Goal: Find specific page/section: Find specific page/section

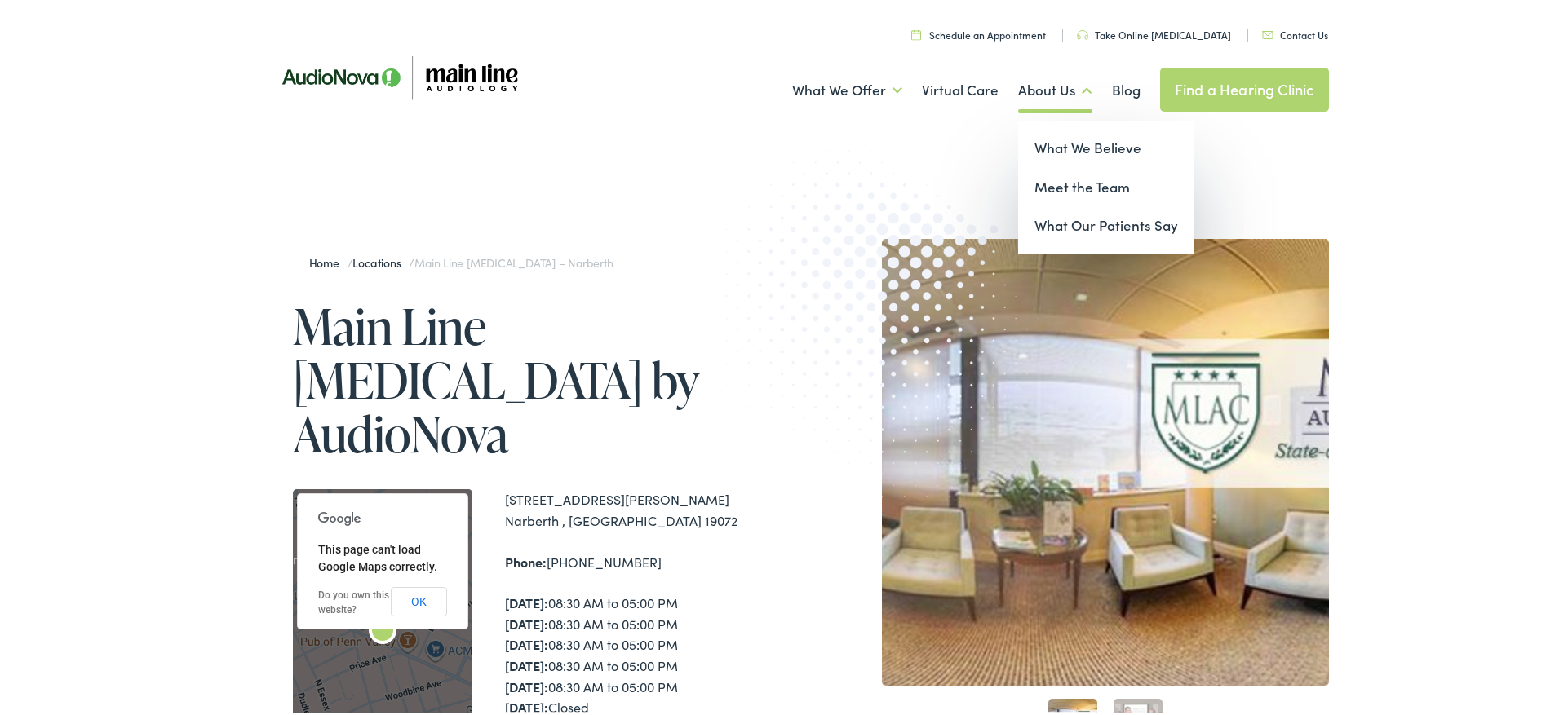
click at [1052, 89] on link "About Us" at bounding box center [1055, 87] width 74 height 61
click at [1055, 187] on link "Meet the Team" at bounding box center [1106, 185] width 176 height 39
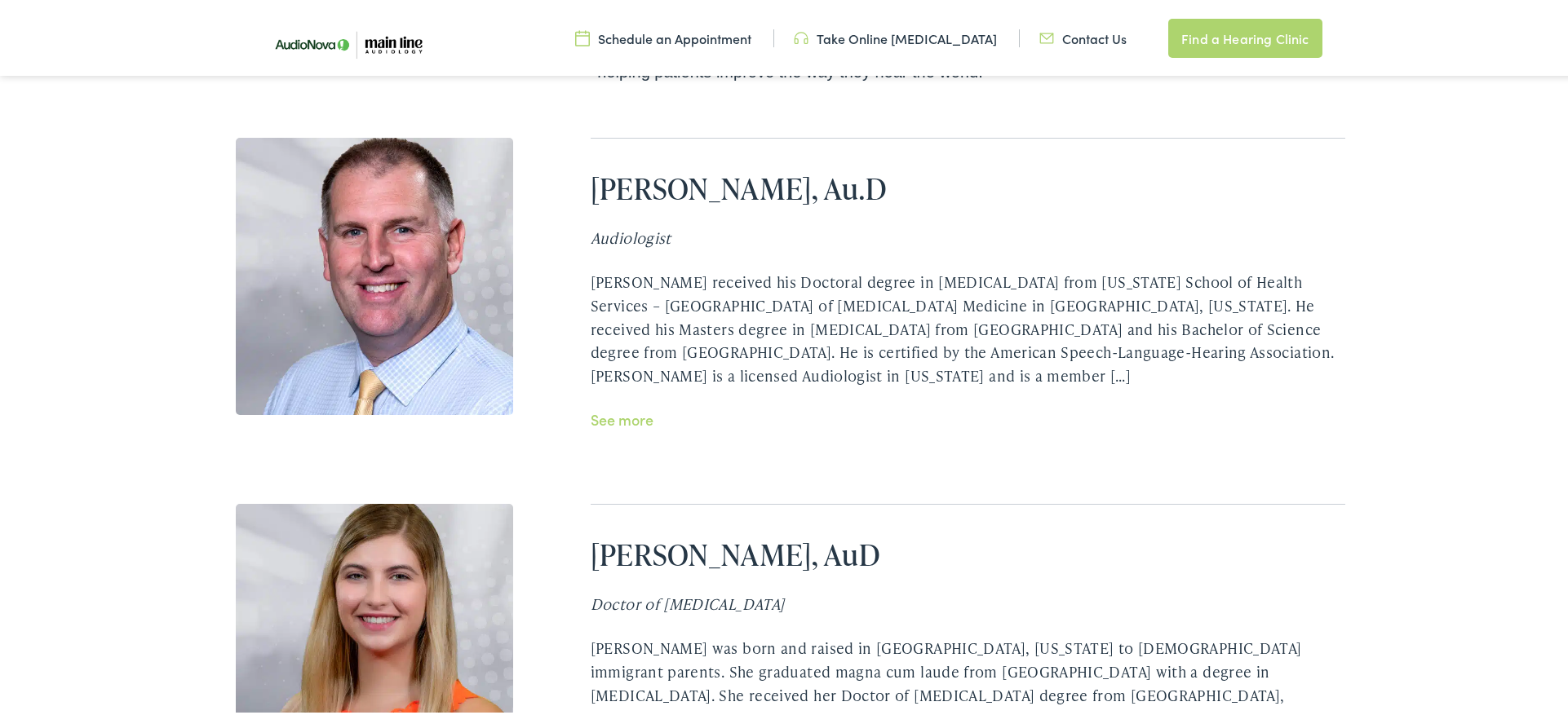
scroll to position [3673, 0]
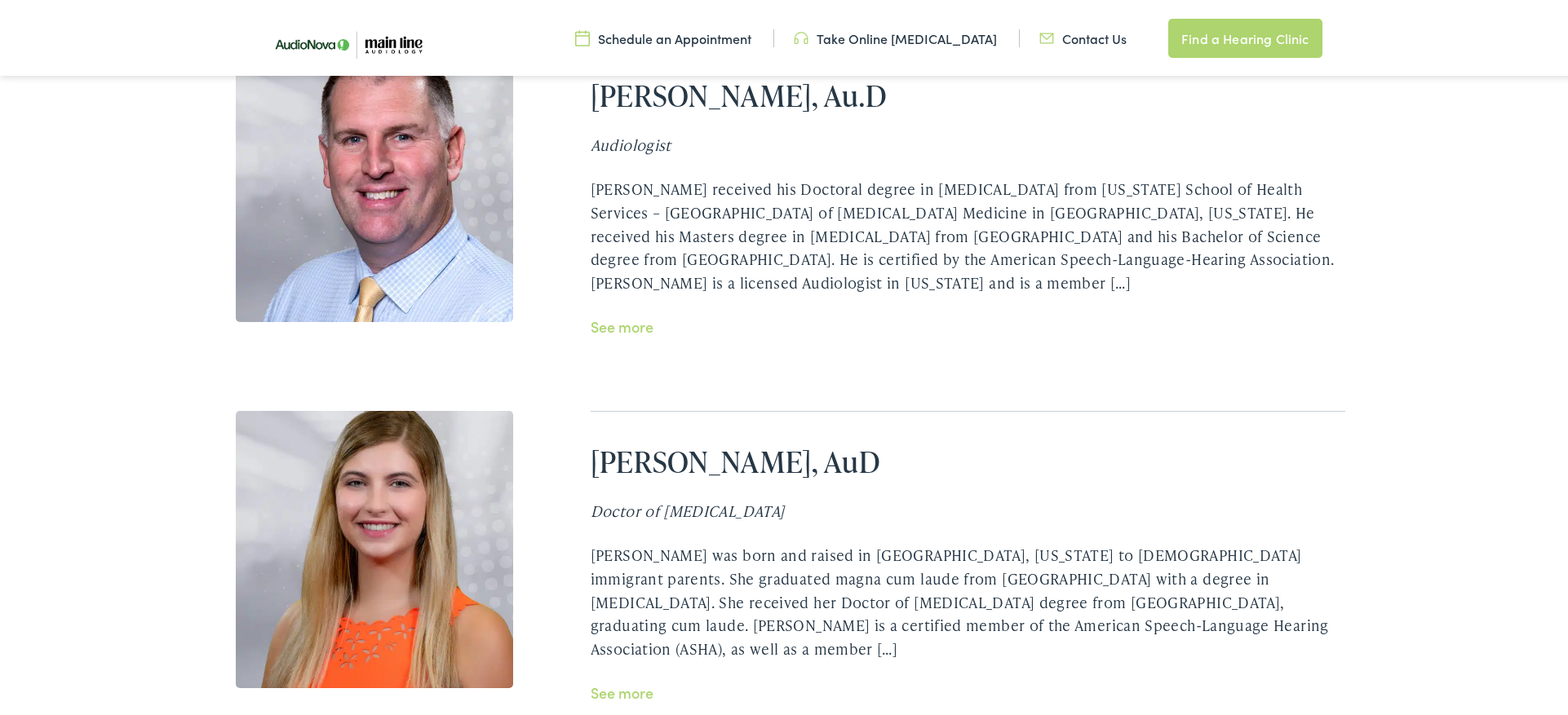
click at [617, 680] on link "See more" at bounding box center [622, 690] width 62 height 20
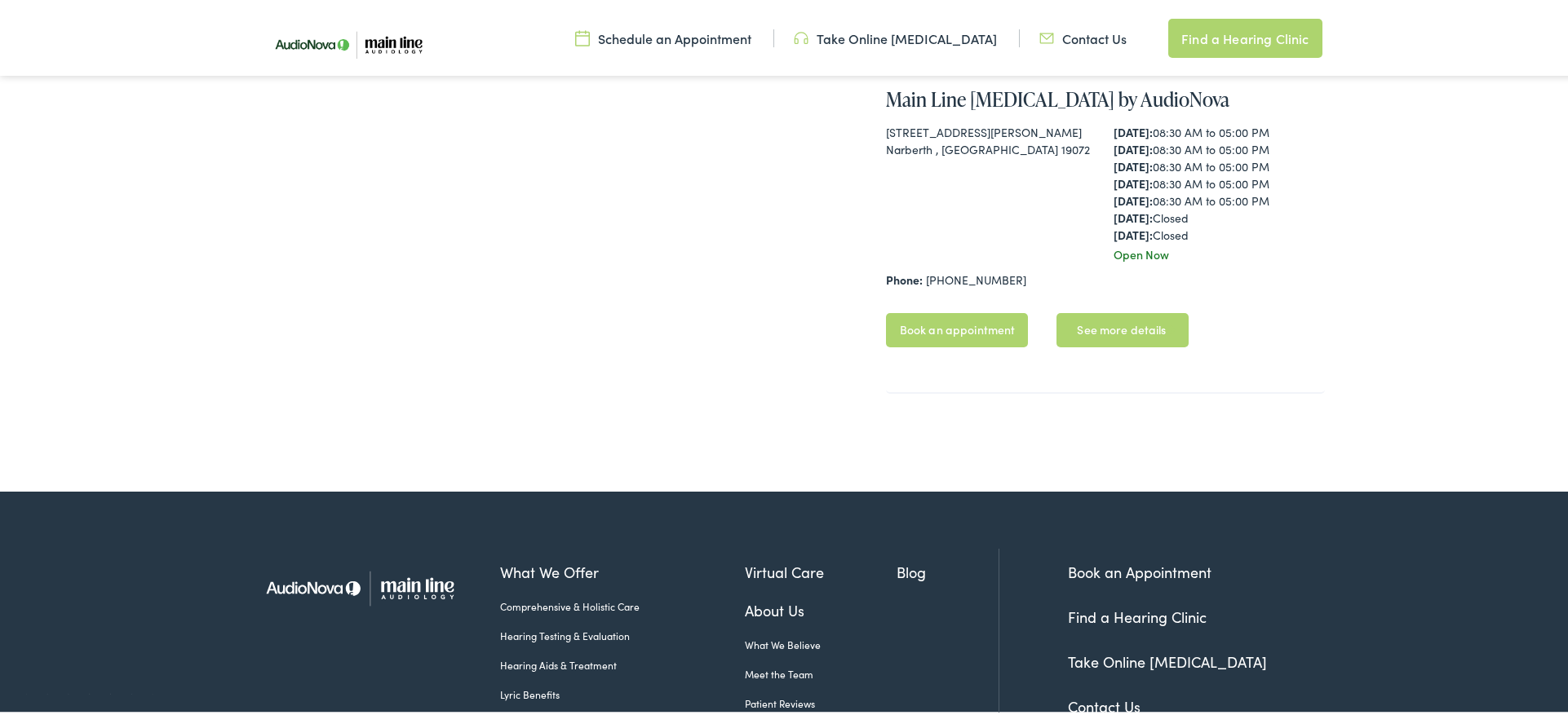
scroll to position [943, 0]
